Goal: Information Seeking & Learning: Learn about a topic

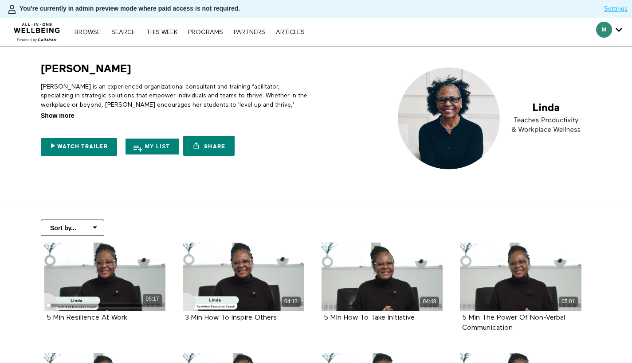
click at [65, 118] on span "Show more" at bounding box center [57, 115] width 33 height 9
click at [0, 0] on input "Show more Show less" at bounding box center [0, 0] width 0 height 0
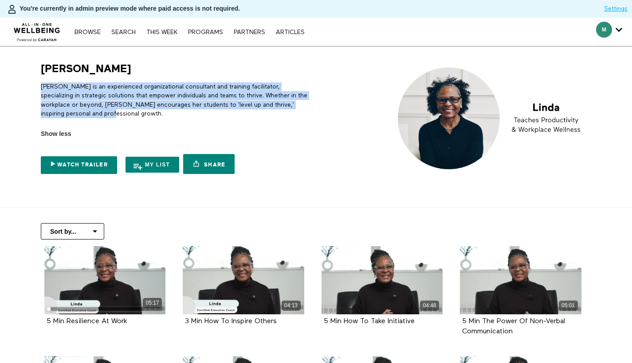
drag, startPoint x: 105, startPoint y: 115, endPoint x: 36, endPoint y: 85, distance: 74.6
click at [36, 85] on div "[PERSON_NAME] [PERSON_NAME] is an experienced organizational consultant and tra…" at bounding box center [173, 120] width 277 height 117
copy p "[PERSON_NAME] is an experienced organizational consultant and training facilita…"
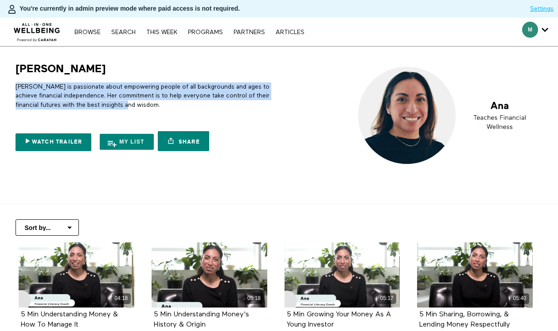
drag, startPoint x: 26, startPoint y: 90, endPoint x: 141, endPoint y: 107, distance: 116.5
click at [141, 107] on div "Ana Ana is passionate about empowering people of all backgrounds and ages to ac…" at bounding box center [143, 109] width 266 height 94
